Goal: Transaction & Acquisition: Book appointment/travel/reservation

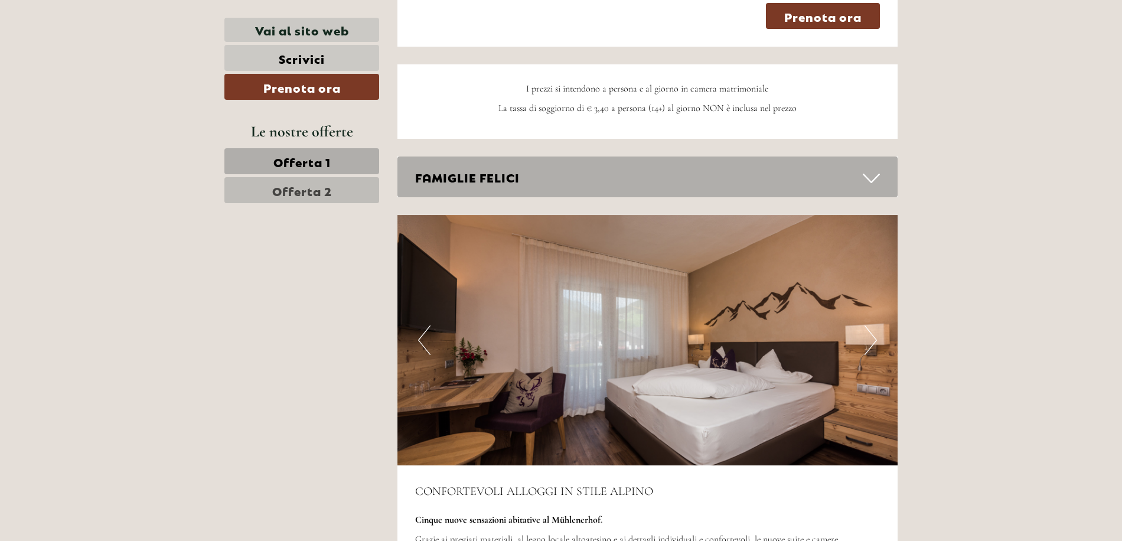
scroll to position [2599, 0]
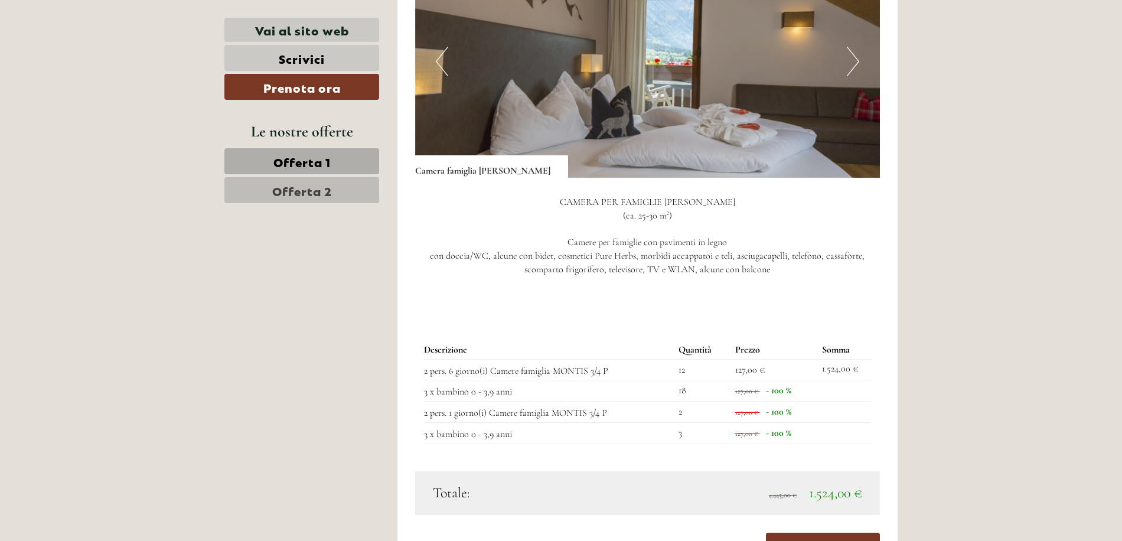
scroll to position [1063, 0]
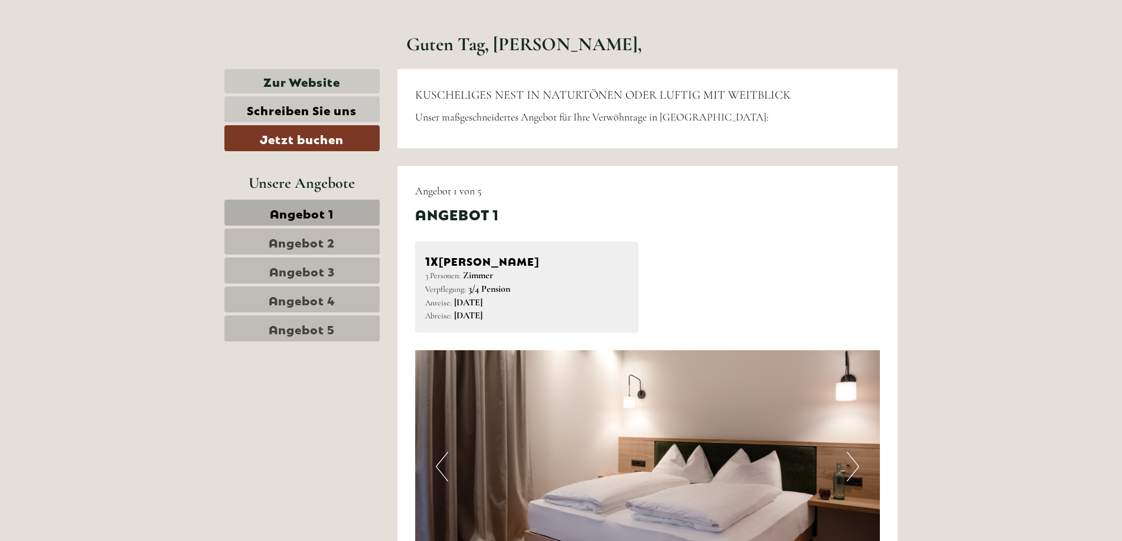
scroll to position [473, 0]
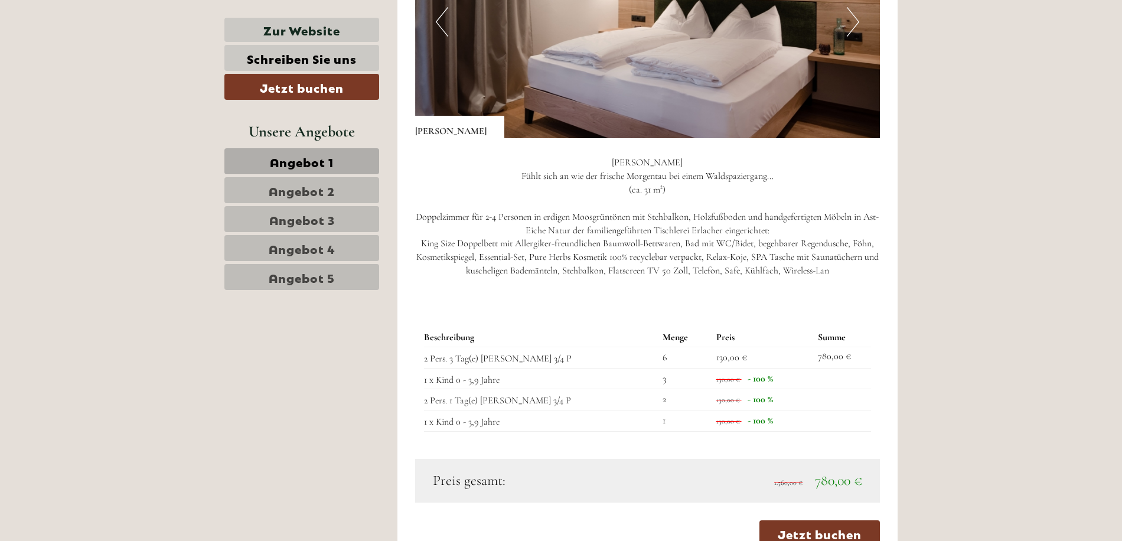
scroll to position [1063, 0]
